Goal: Navigation & Orientation: Find specific page/section

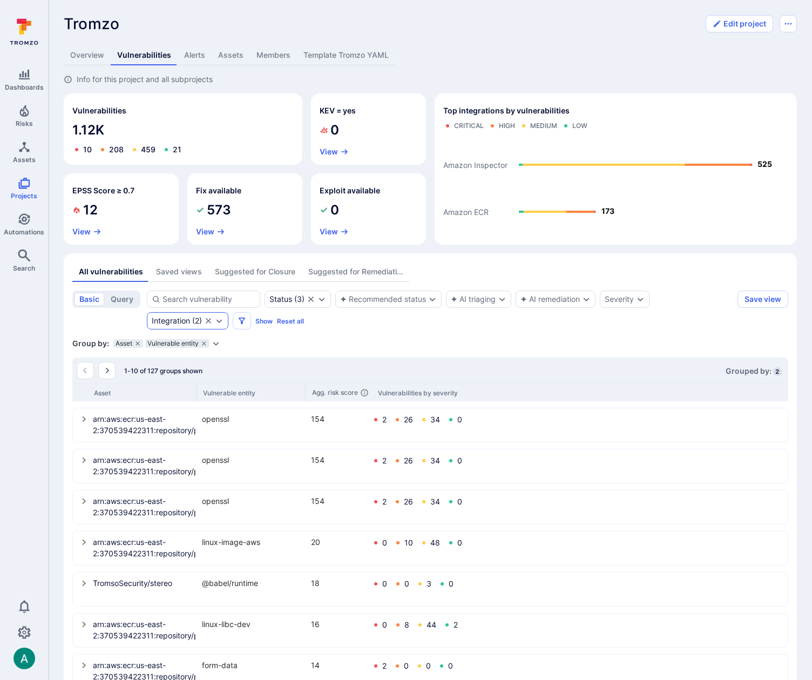
click at [220, 323] on icon "Expand dropdown" at bounding box center [219, 321] width 9 height 9
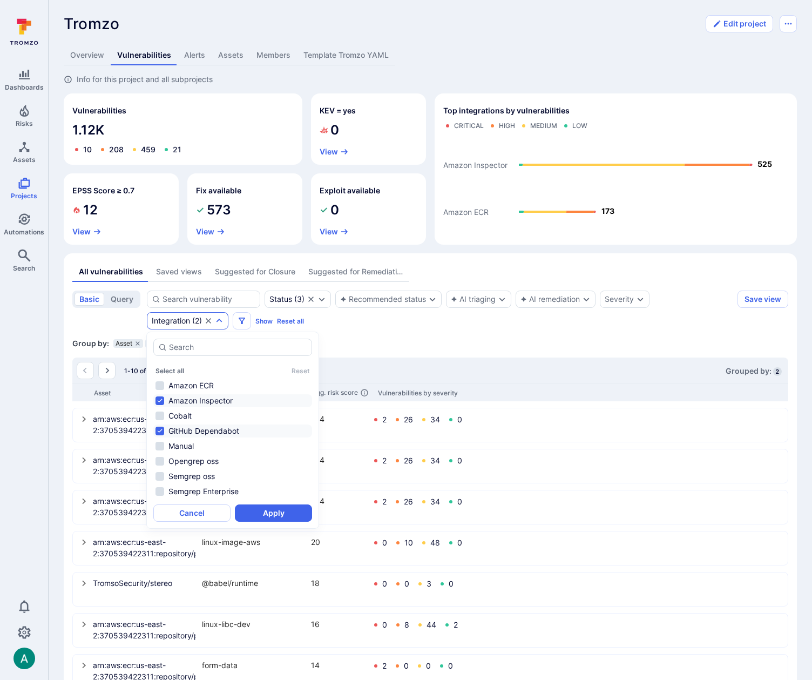
click at [446, 352] on section "basic query Status ( 3 ) Recommended status AI triaging AI remediation Severity…" at bounding box center [430, 551] width 716 height 521
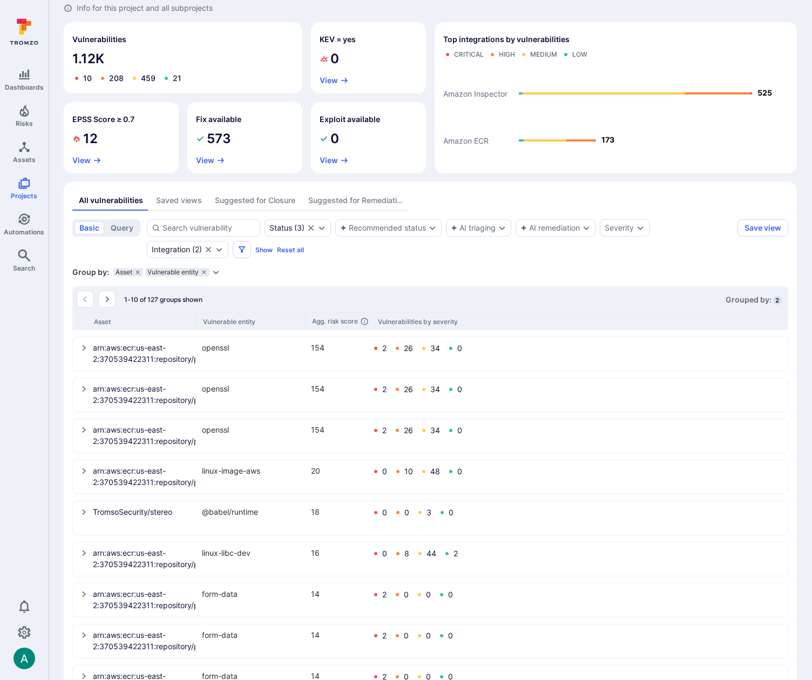
scroll to position [72, 0]
click at [197, 318] on div "Asset Vulnerable entity Agg. risk score Vulnerabilities by severity" at bounding box center [430, 320] width 716 height 18
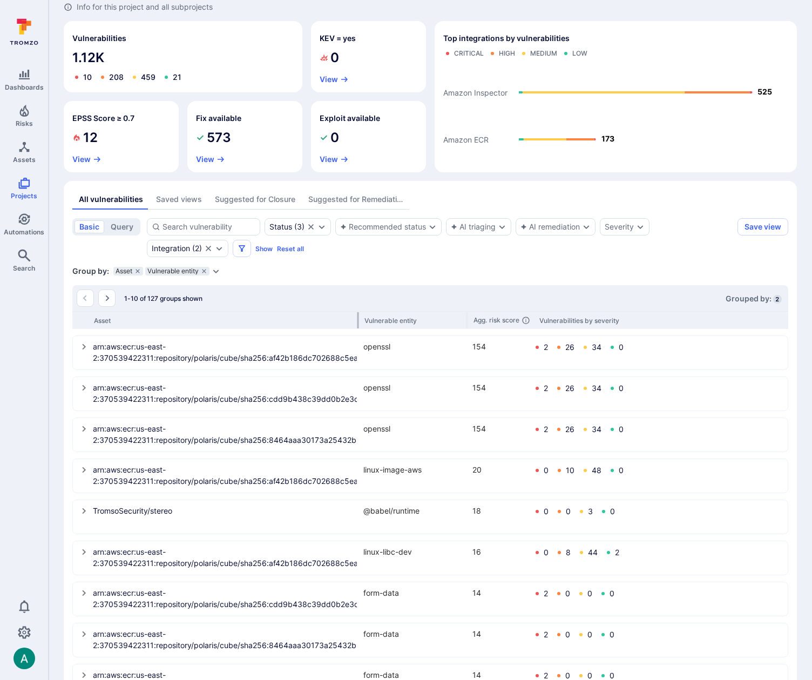
drag, startPoint x: 196, startPoint y: 318, endPoint x: 358, endPoint y: 315, distance: 161.5
click at [358, 315] on div at bounding box center [359, 320] width 2 height 16
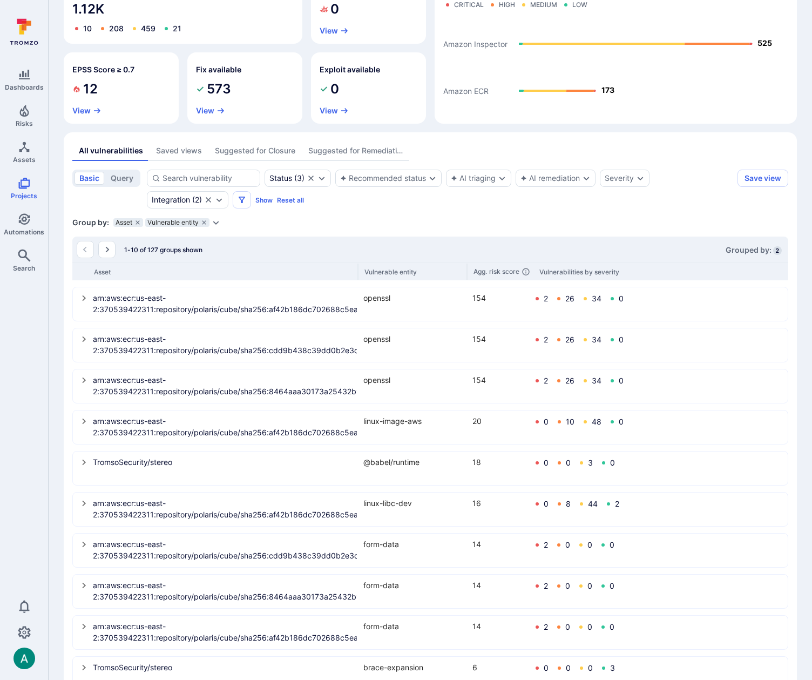
scroll to position [156, 0]
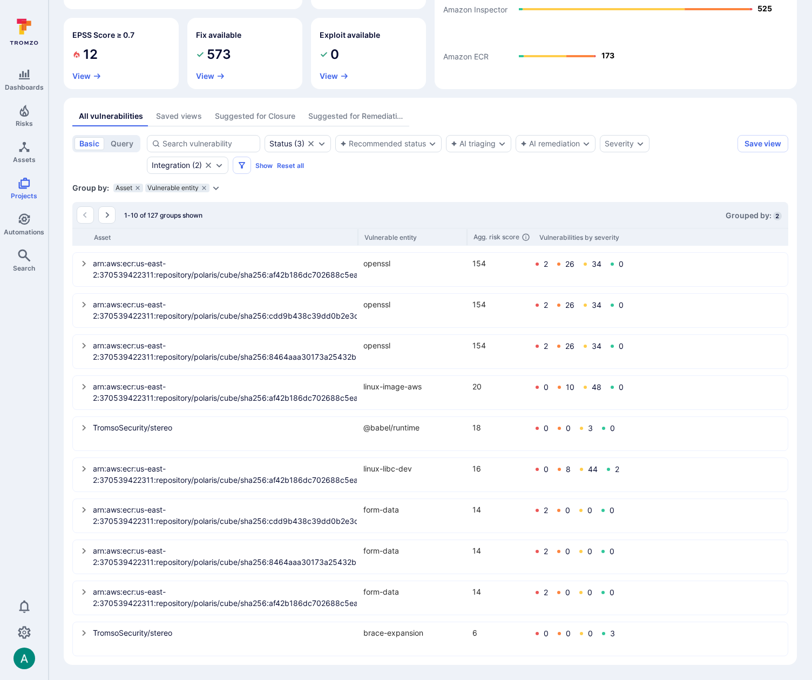
click at [83, 429] on icon "select group" at bounding box center [84, 428] width 4 height 6
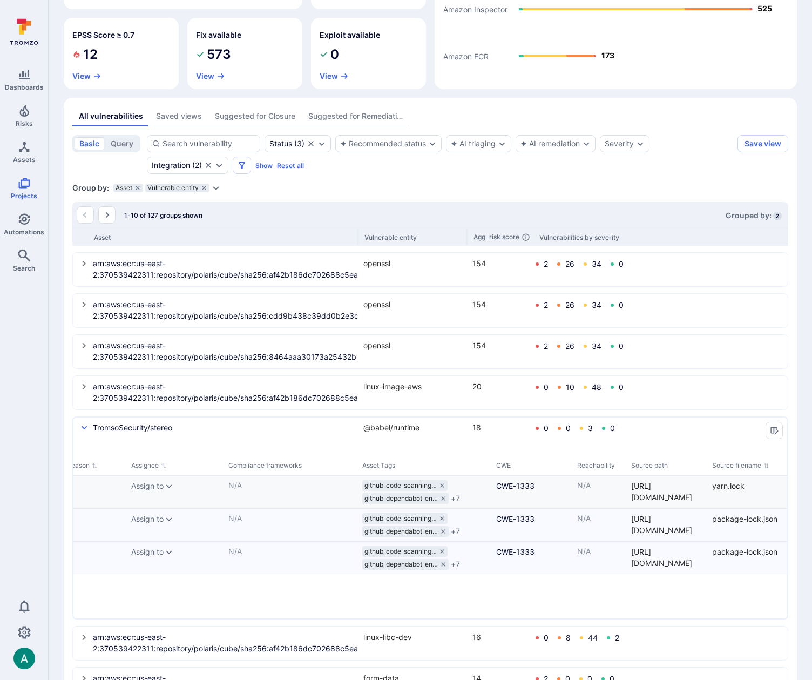
scroll to position [0, 2193]
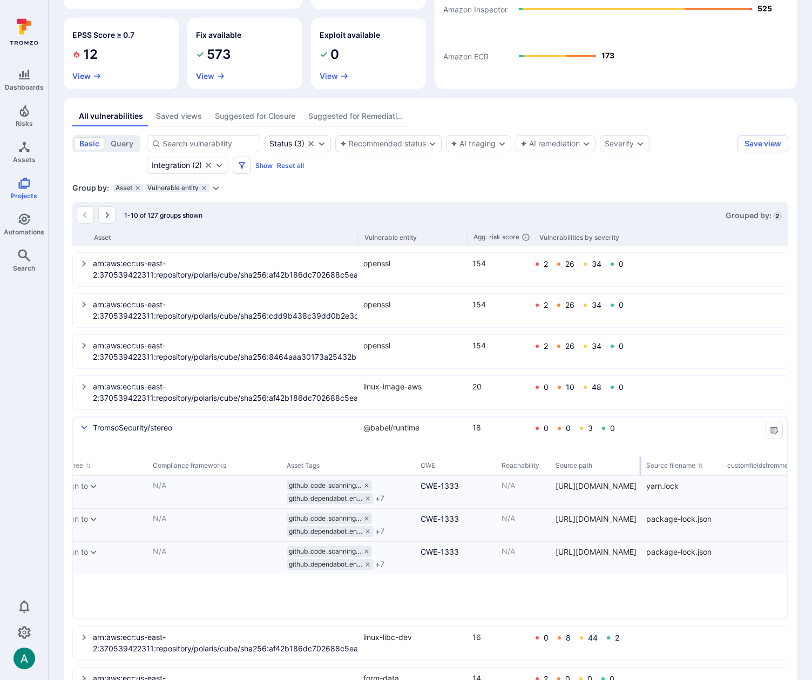
drag, startPoint x: 622, startPoint y: 465, endPoint x: 524, endPoint y: 460, distance: 97.9
click at [615, 465] on div "Source path" at bounding box center [597, 465] width 91 height 19
click at [85, 427] on icon "select group" at bounding box center [84, 427] width 9 height 9
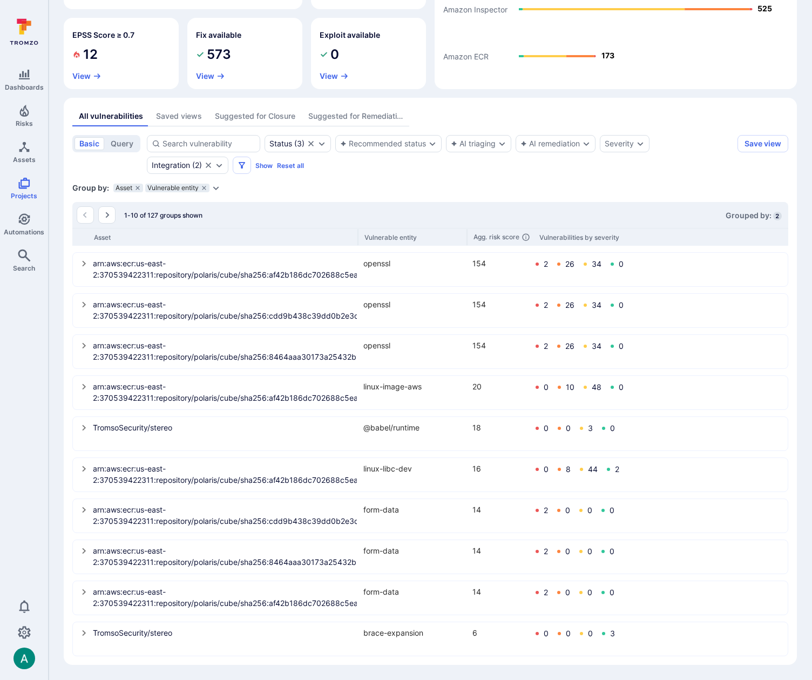
click at [84, 634] on icon "select group" at bounding box center [84, 633] width 4 height 6
click at [137, 188] on icon "grouping parameters" at bounding box center [138, 188] width 4 height 4
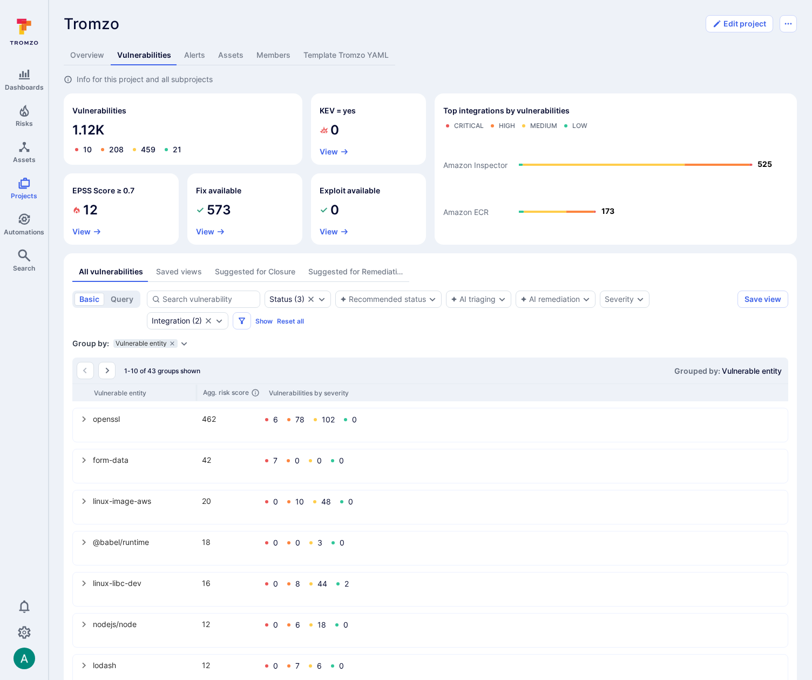
click at [187, 342] on icon "Expand dropdown" at bounding box center [184, 343] width 9 height 9
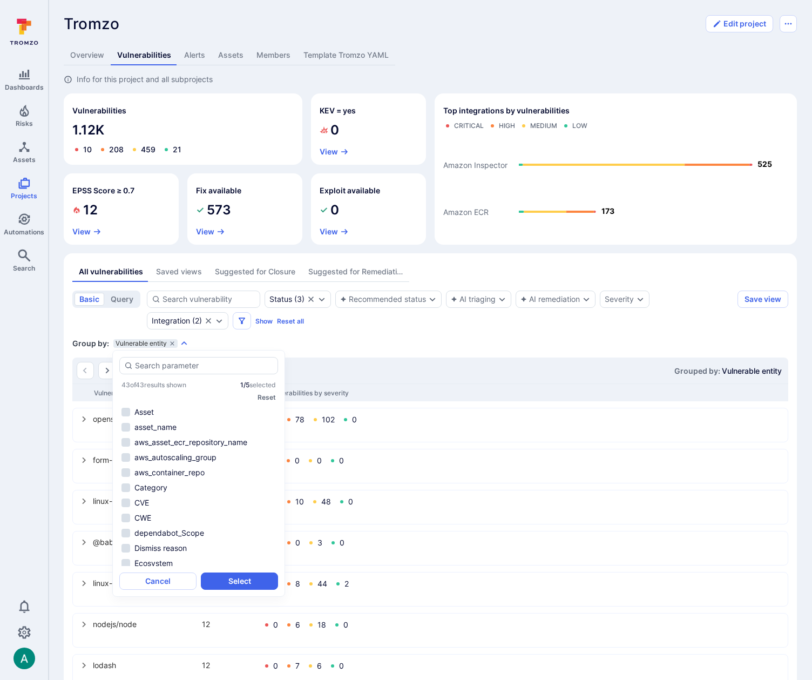
scroll to position [458, 0]
click at [158, 433] on li "Source path" at bounding box center [198, 438] width 159 height 13
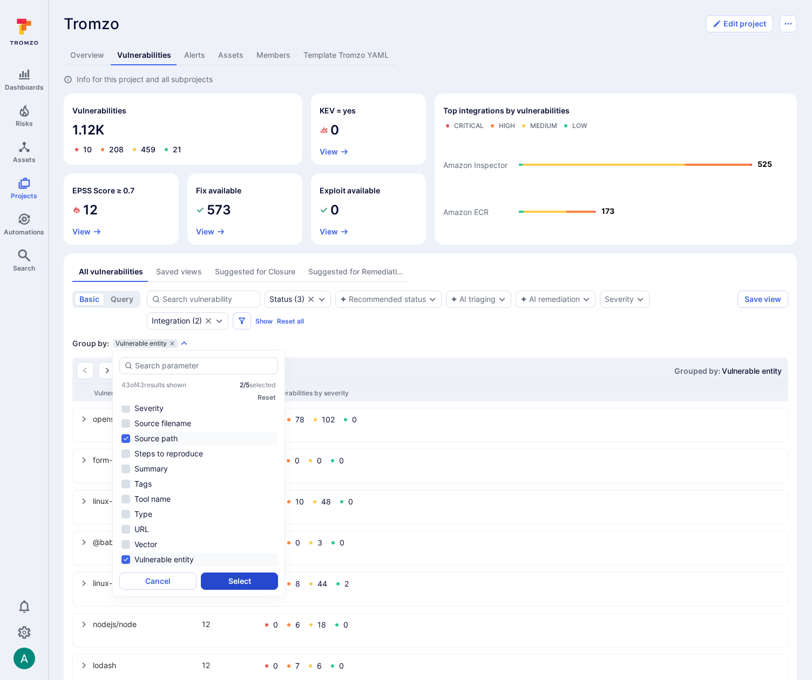
click at [240, 578] on button "Select" at bounding box center [239, 581] width 77 height 17
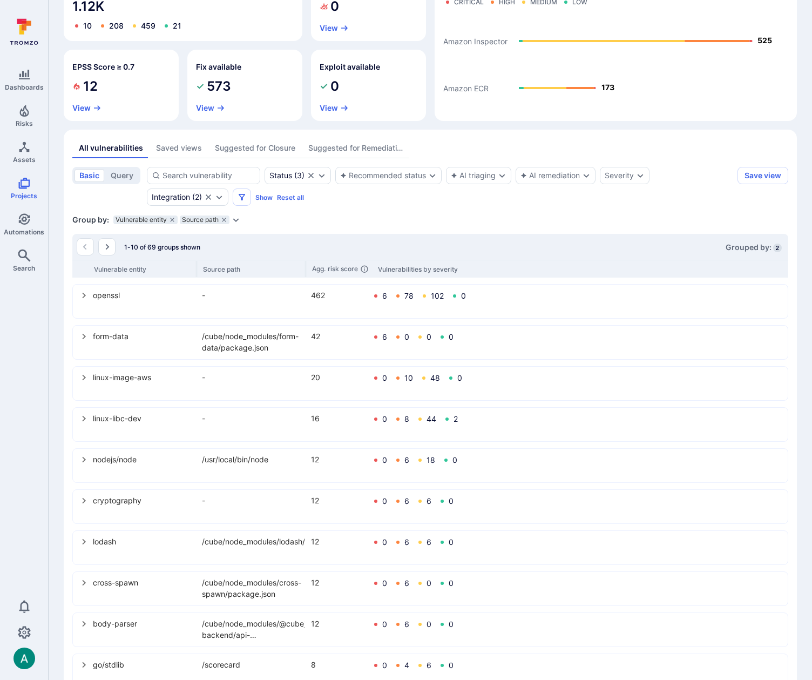
scroll to position [156, 0]
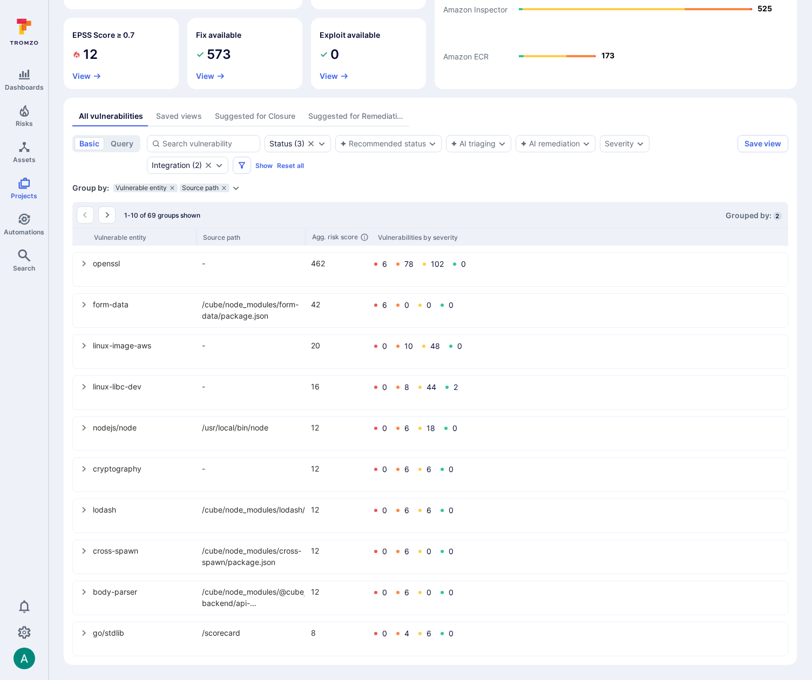
click at [238, 189] on icon "Expand dropdown" at bounding box center [236, 188] width 9 height 9
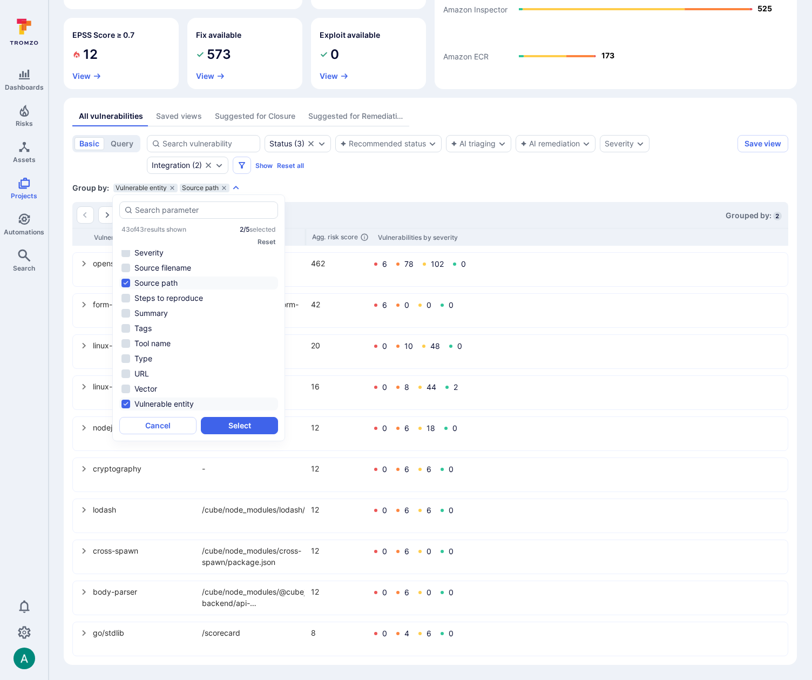
scroll to position [0, 0]
click at [138, 255] on li "Asset" at bounding box center [198, 256] width 159 height 13
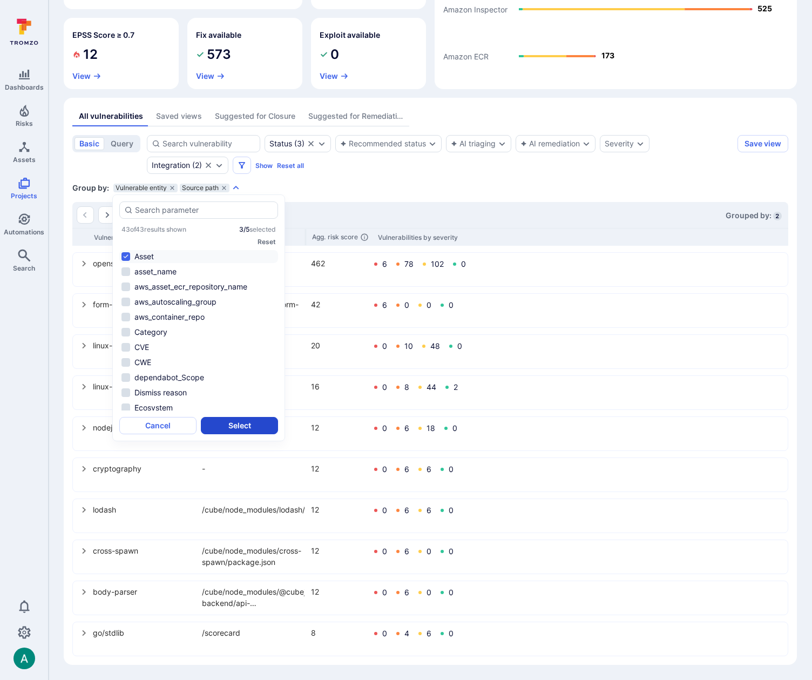
click at [248, 426] on button "Select" at bounding box center [239, 425] width 77 height 17
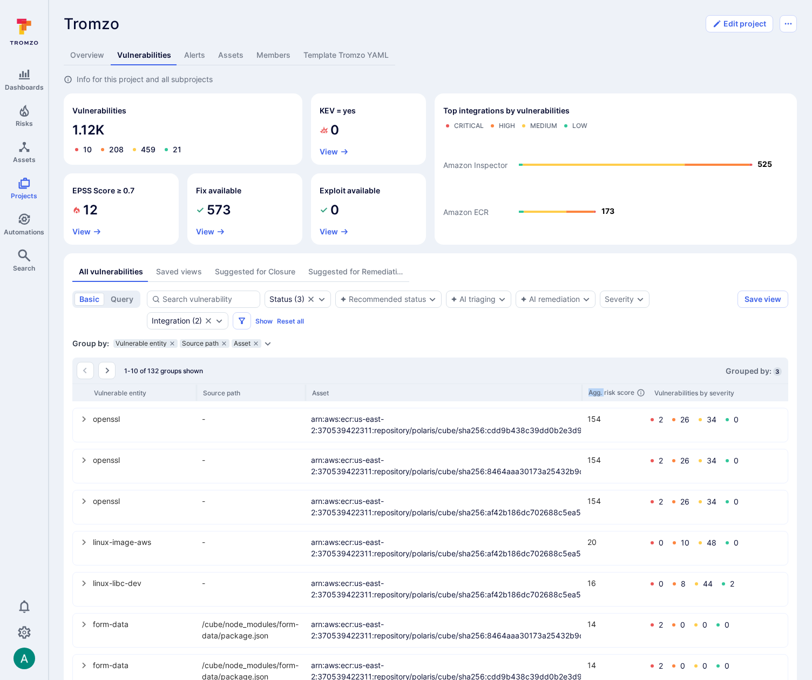
drag, startPoint x: 414, startPoint y: 392, endPoint x: 625, endPoint y: 388, distance: 211.2
click at [625, 388] on div "Vulnerable entity Source path Asset Agg. risk score Vulnerabilities by severity" at bounding box center [430, 393] width 716 height 18
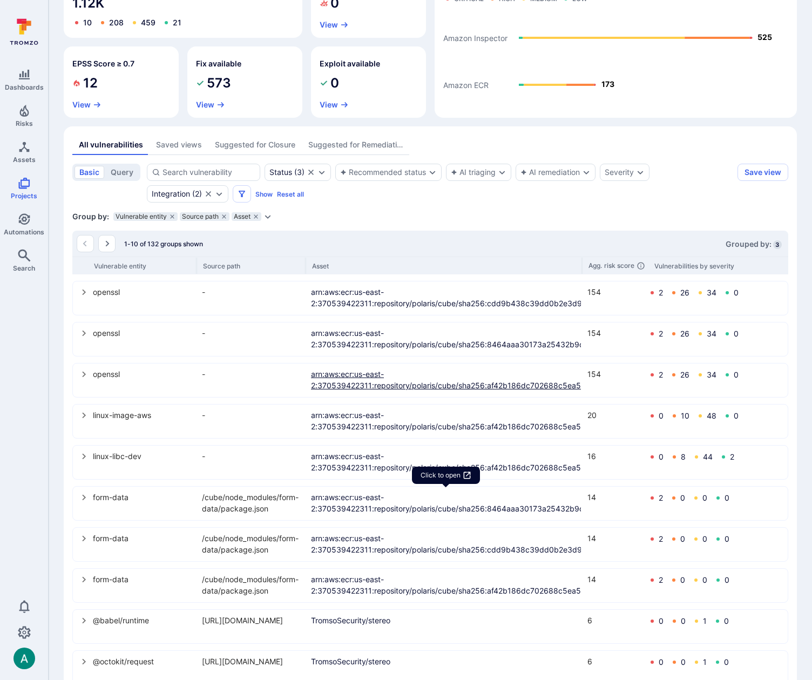
scroll to position [156, 0]
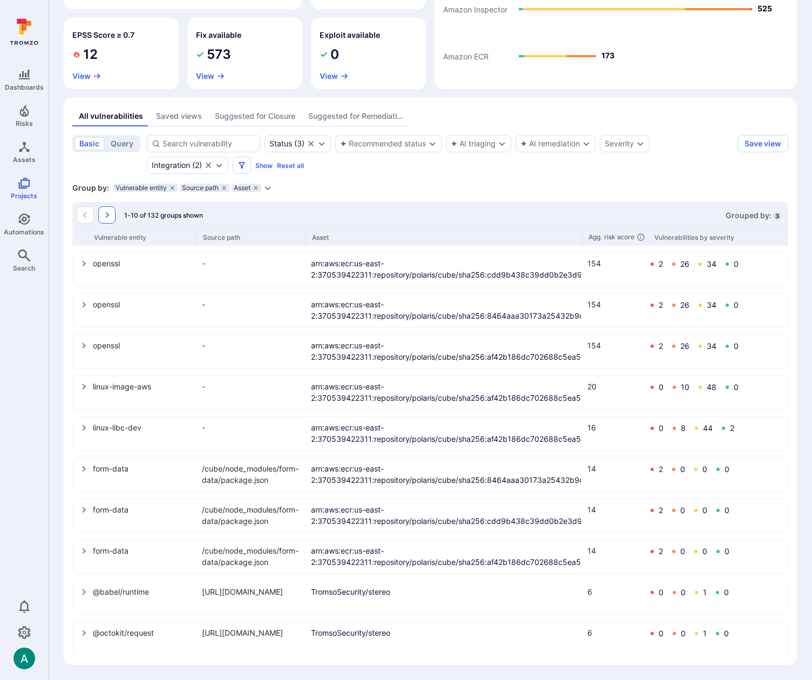
click at [104, 214] on icon "Go to the next page" at bounding box center [107, 215] width 9 height 9
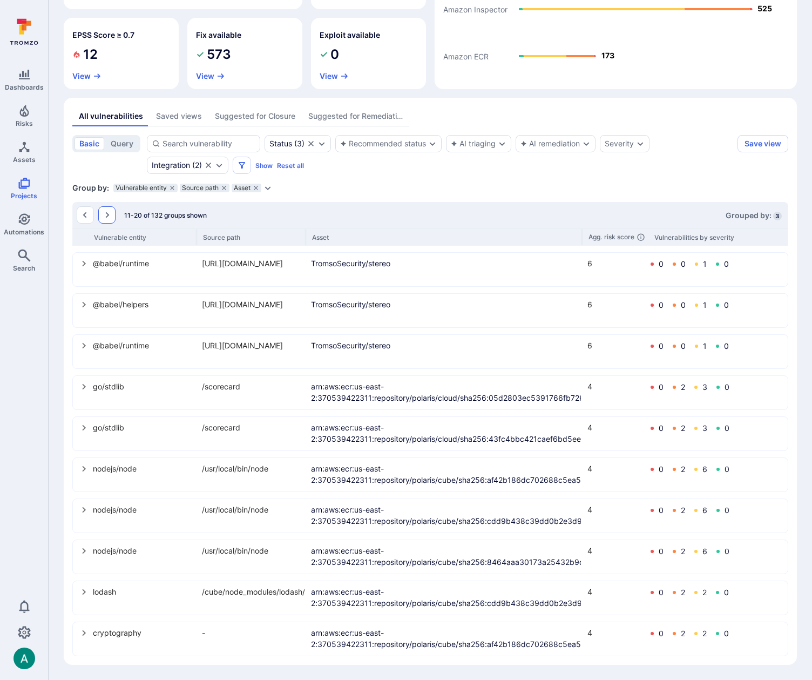
click at [112, 214] on button "Go to the next page" at bounding box center [106, 214] width 17 height 17
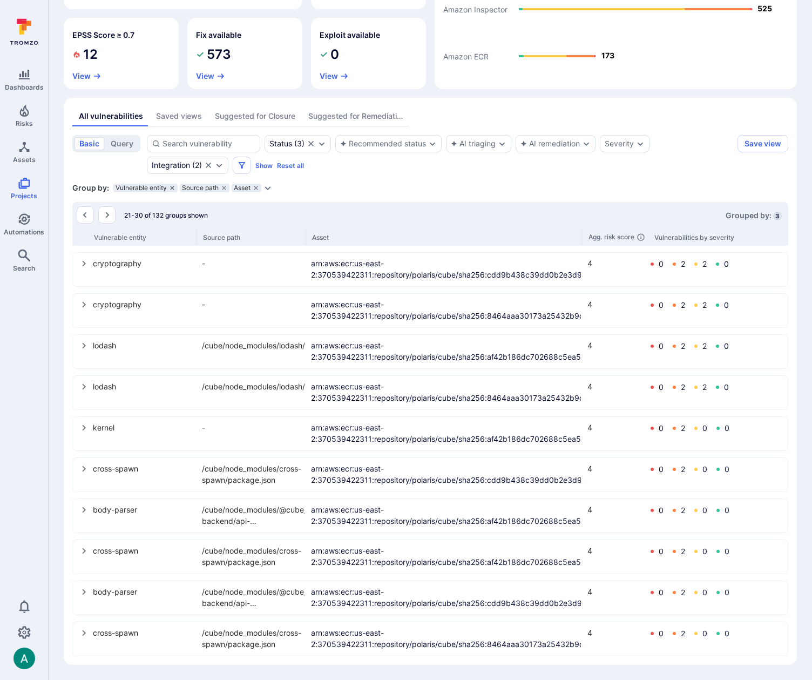
click at [171, 189] on icon "grouping parameters" at bounding box center [172, 188] width 6 height 6
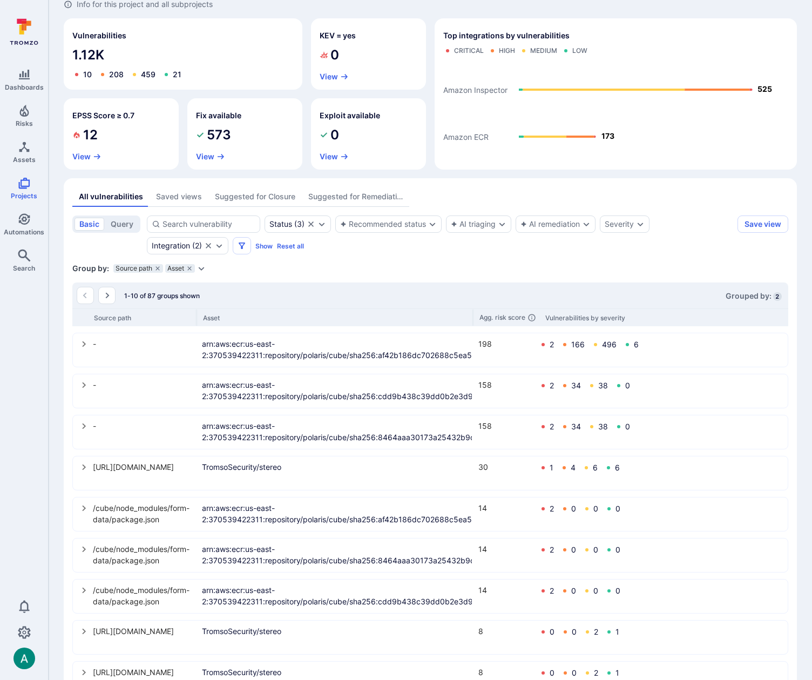
scroll to position [156, 0]
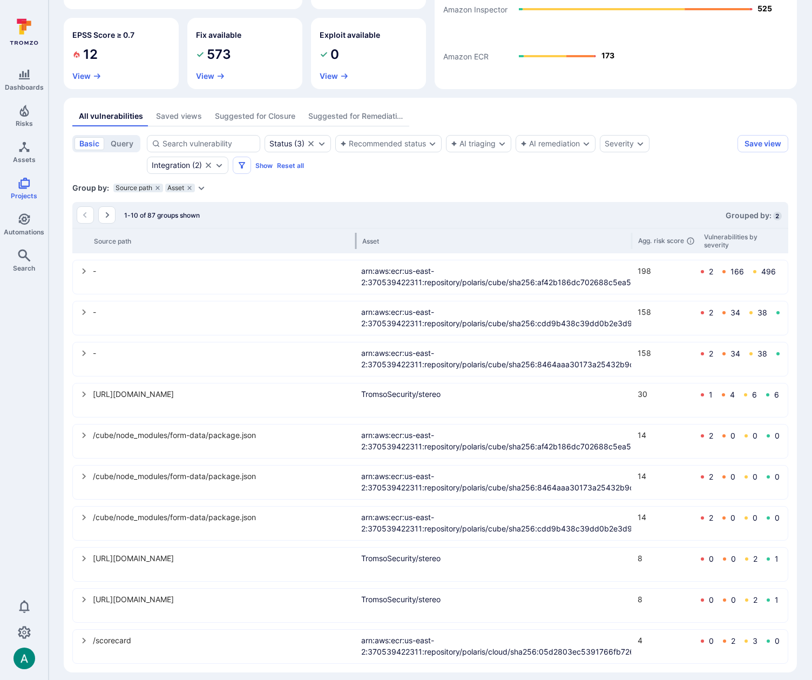
drag, startPoint x: 196, startPoint y: 238, endPoint x: 355, endPoint y: 234, distance: 159.4
click at [355, 234] on div at bounding box center [356, 241] width 2 height 16
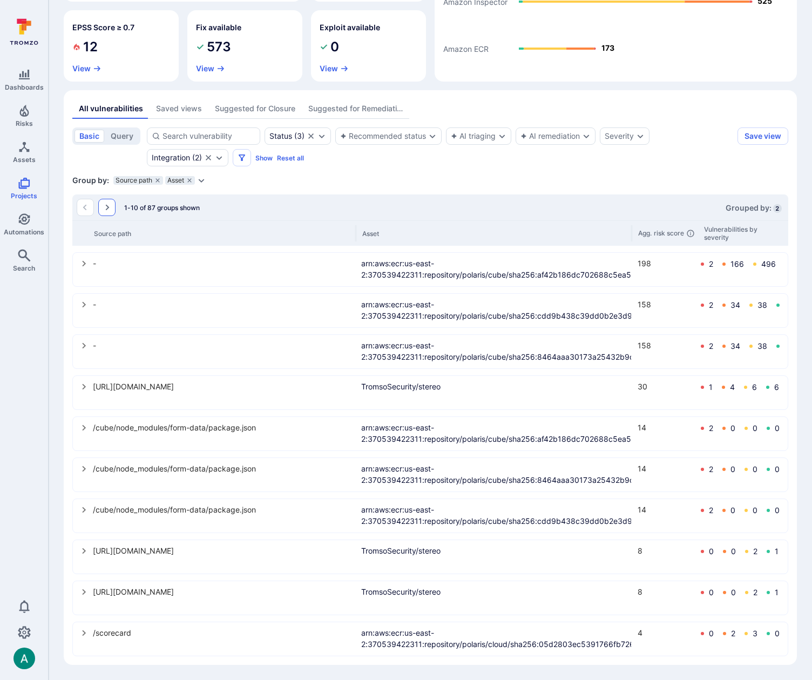
click at [104, 204] on icon "Go to the next page" at bounding box center [107, 207] width 9 height 9
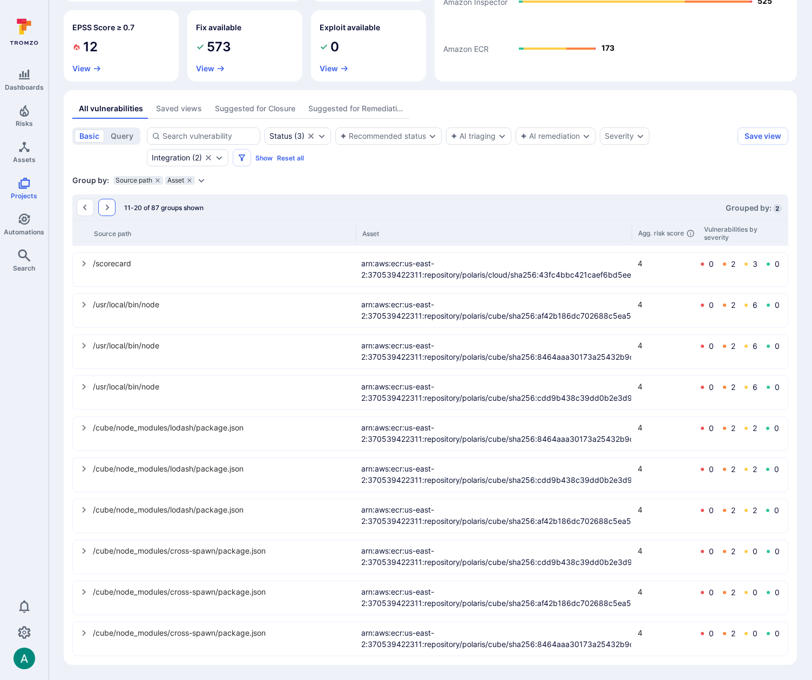
click at [110, 206] on icon "Go to the next page" at bounding box center [107, 207] width 9 height 9
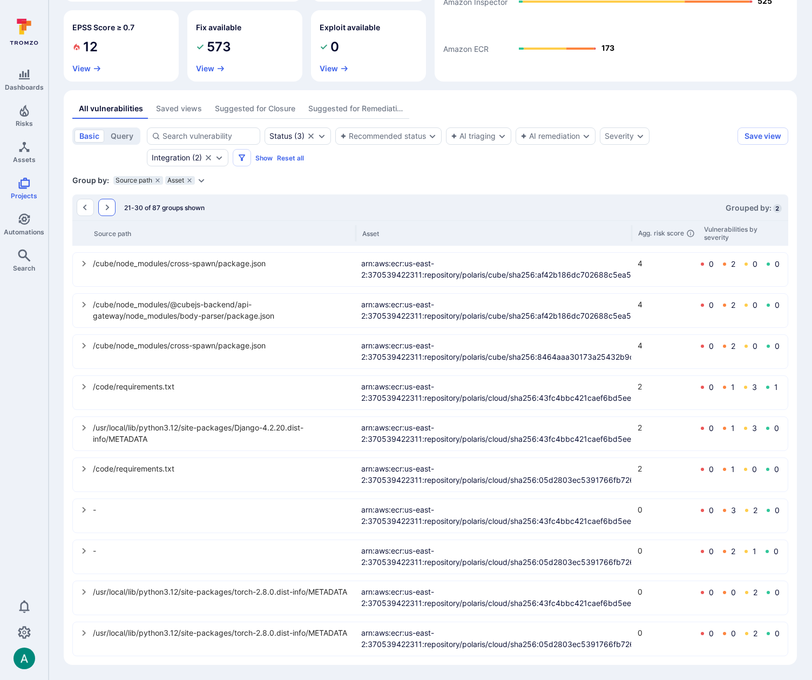
click at [111, 206] on button "Go to the next page" at bounding box center [106, 207] width 17 height 17
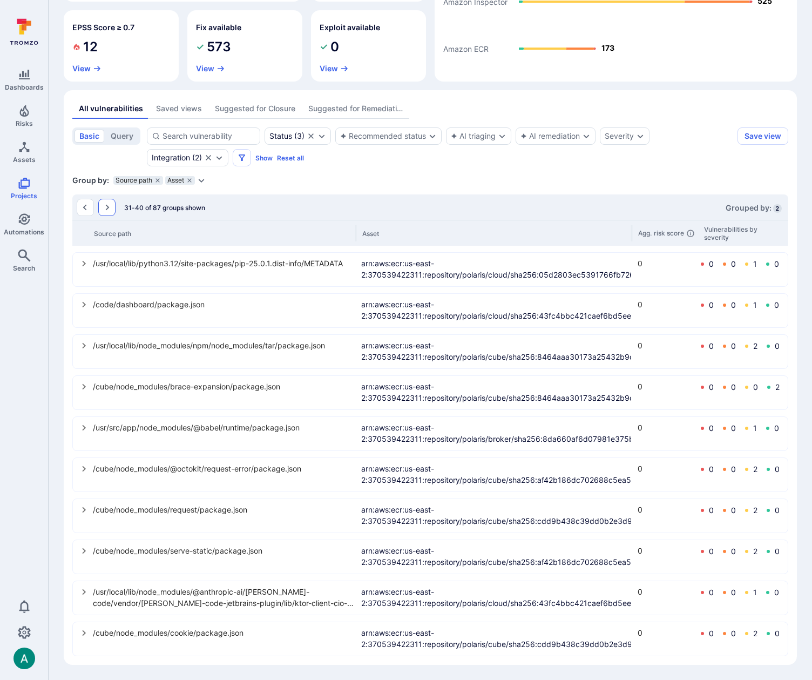
click at [105, 212] on button "Go to the next page" at bounding box center [106, 207] width 17 height 17
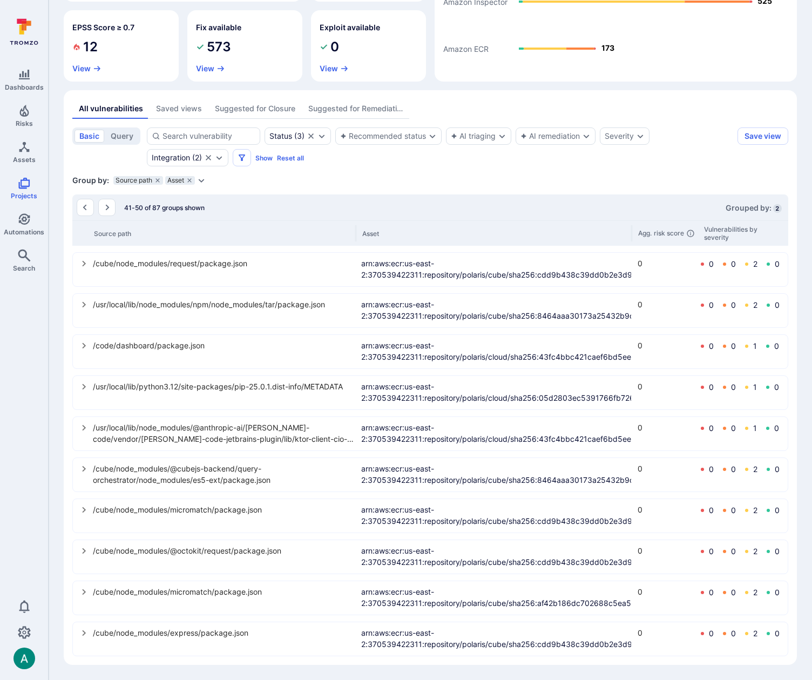
click at [114, 209] on button "Go to the next page" at bounding box center [106, 207] width 17 height 17
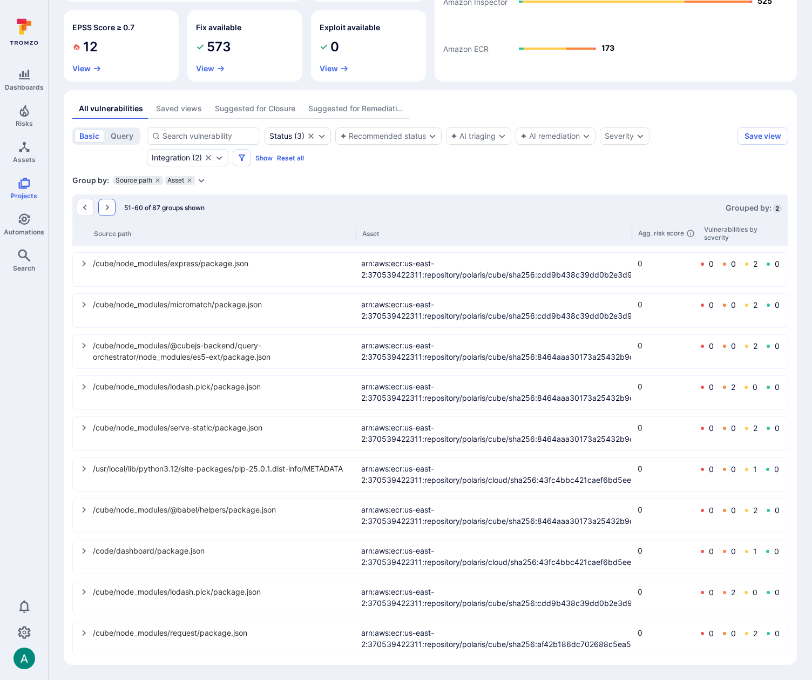
click at [108, 207] on icon "Go to the next page" at bounding box center [108, 208] width 4 height 6
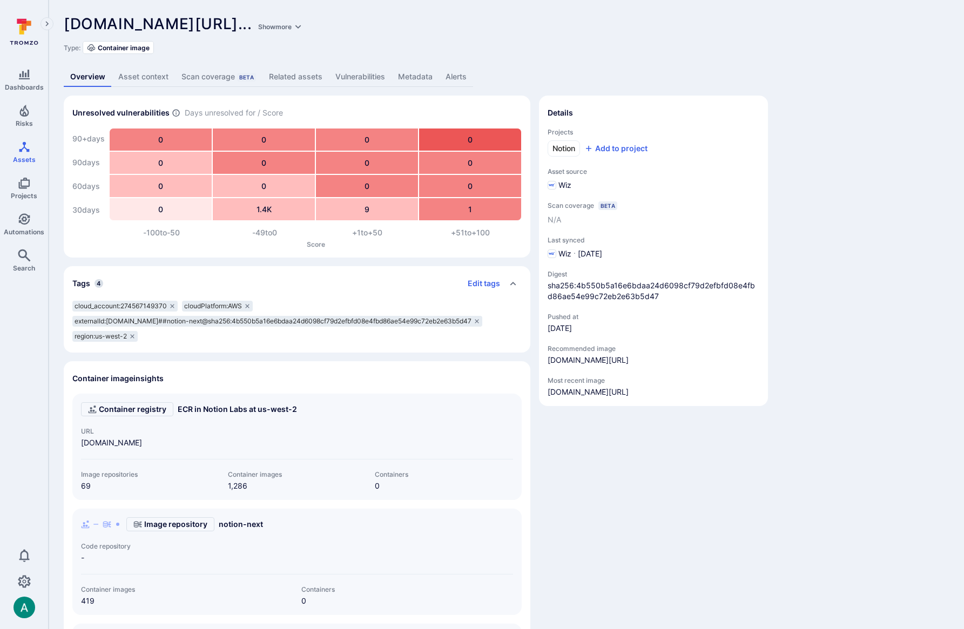
scroll to position [310, 0]
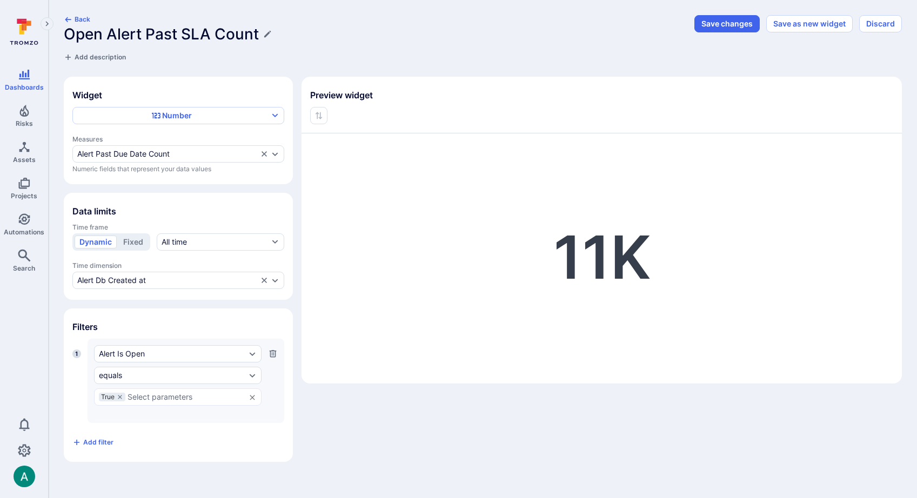
click at [382, 17] on div "Back Open Alert Past SLA Count Add description" at bounding box center [376, 39] width 624 height 48
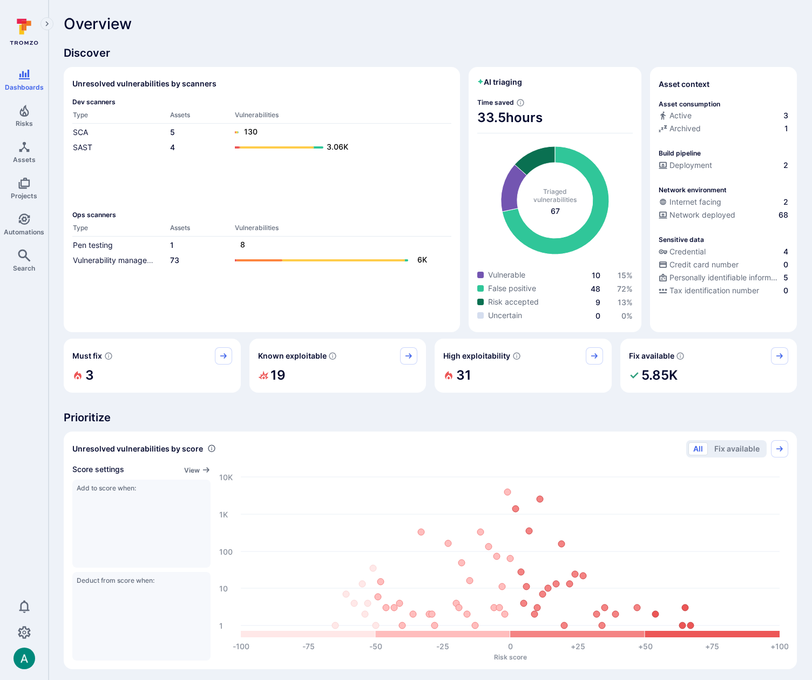
click at [522, 102] on icon "Estimated based on an average time of 30 mins needed to triage each vulnerabili…" at bounding box center [520, 102] width 9 height 9
